Goal: Task Accomplishment & Management: Use online tool/utility

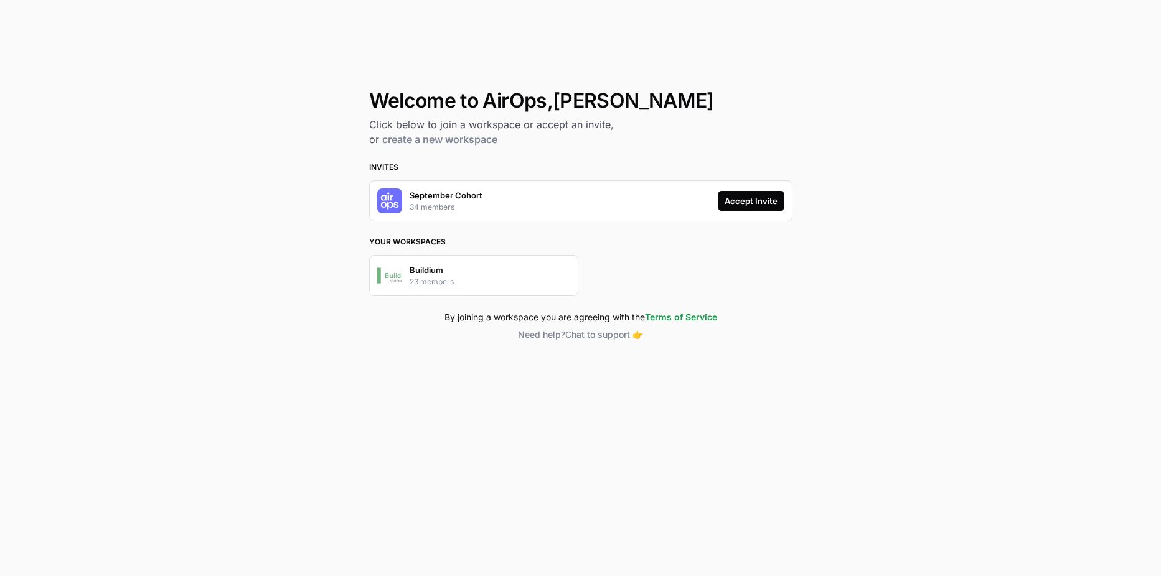
click at [746, 205] on div "Accept Invite" at bounding box center [751, 201] width 53 height 12
